Goal: Task Accomplishment & Management: Use online tool/utility

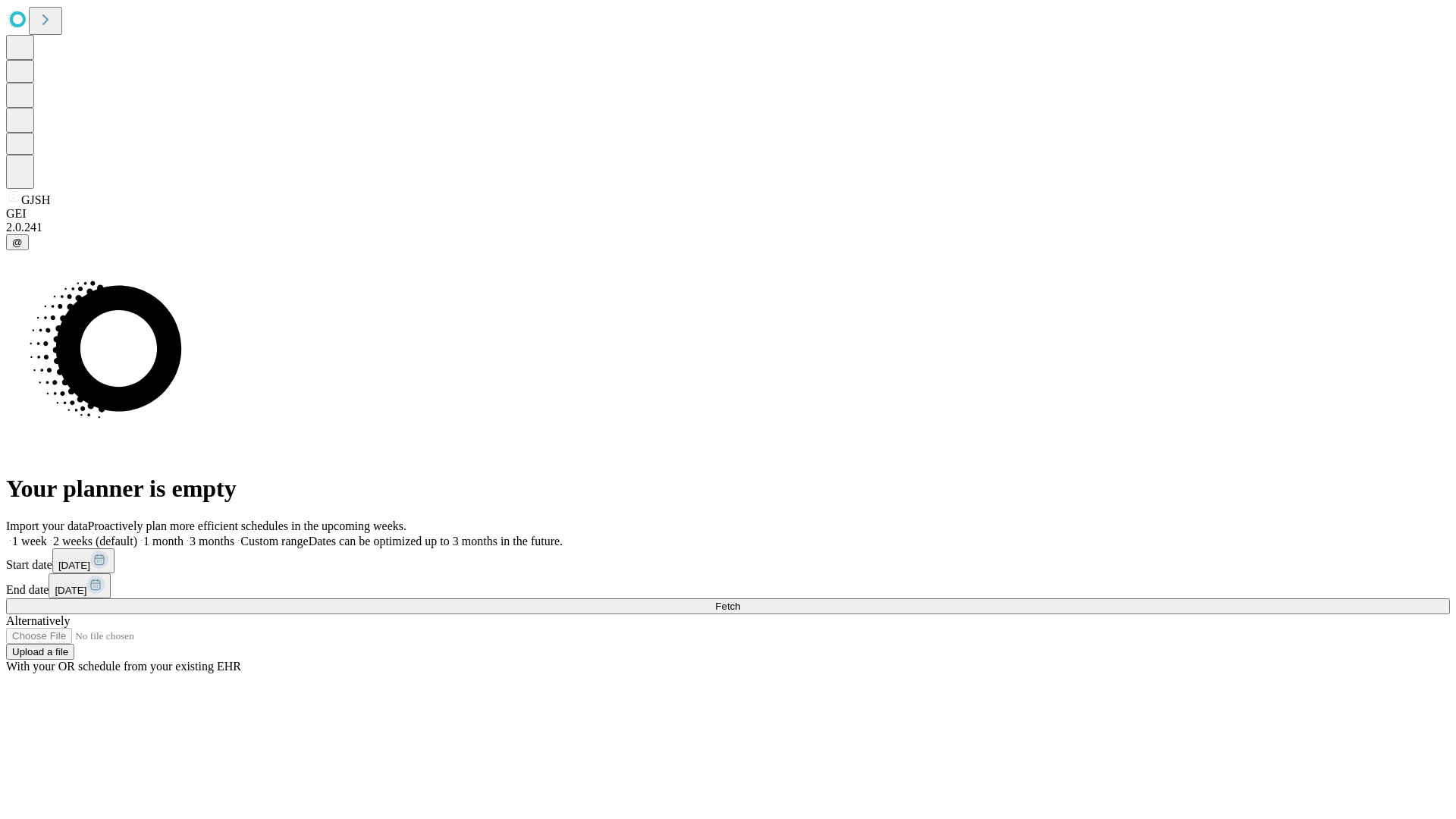
click at [740, 601] on span "Fetch" at bounding box center [727, 606] width 25 height 12
